Goal: Navigation & Orientation: Find specific page/section

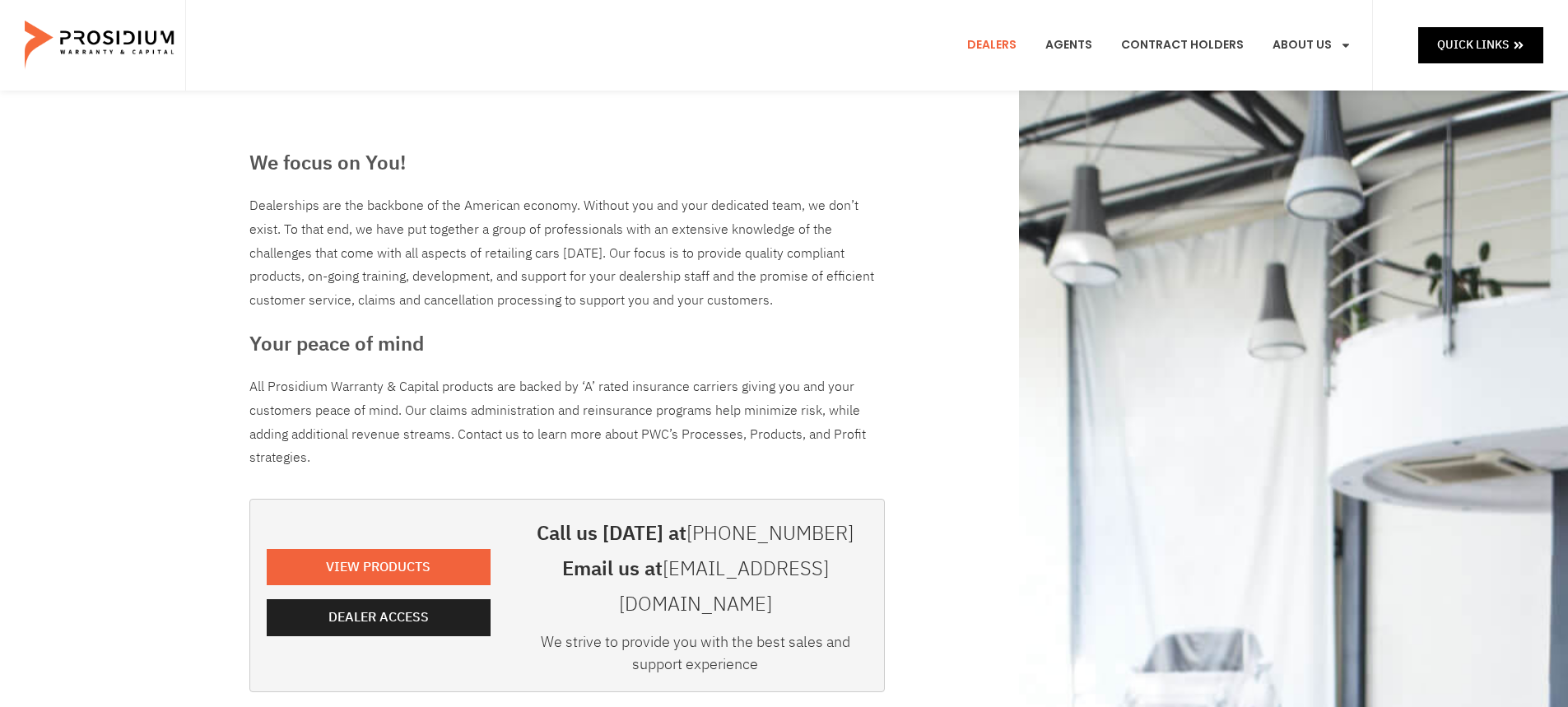
click at [1003, 43] on link "Dealers" at bounding box center [992, 45] width 74 height 61
